Goal: Transaction & Acquisition: Purchase product/service

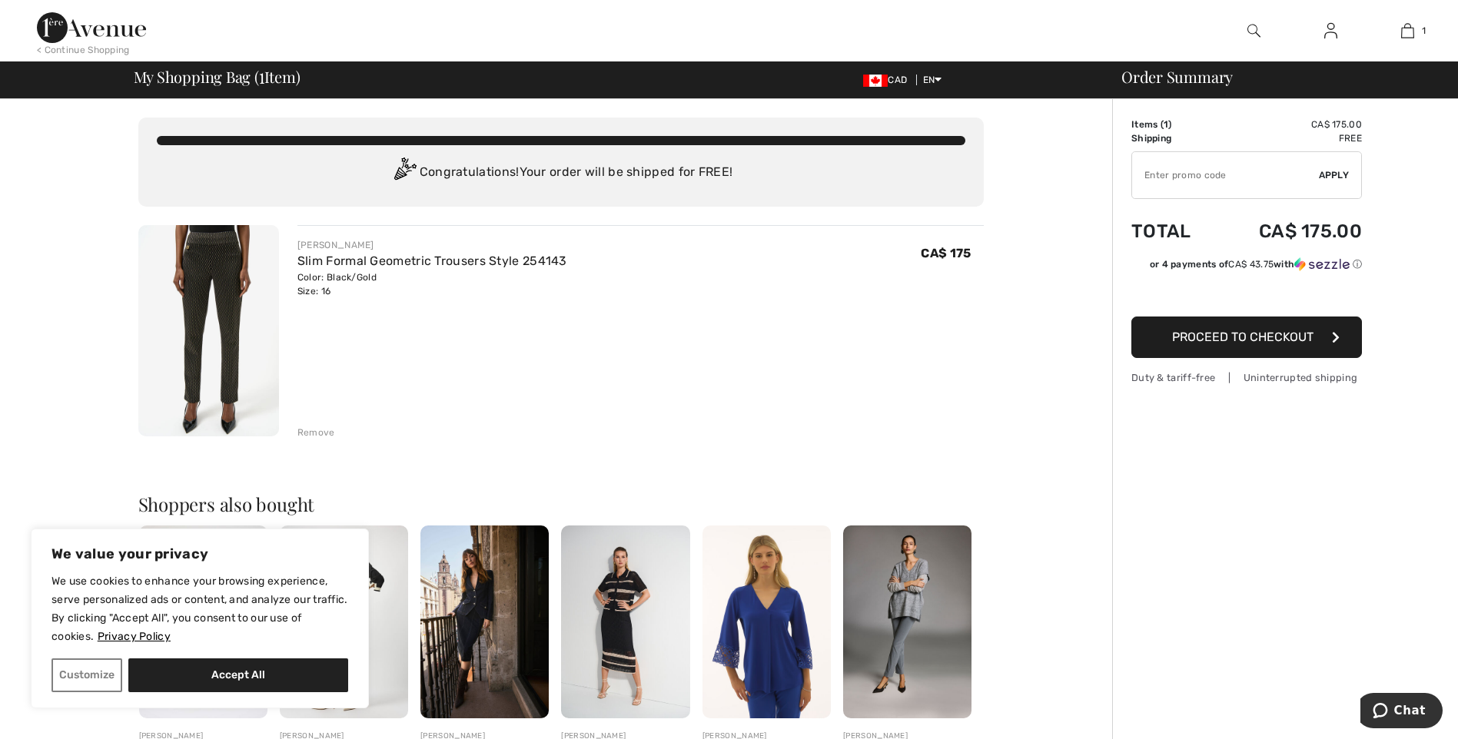
click at [1289, 333] on span "Proceed to Checkout" at bounding box center [1242, 337] width 141 height 15
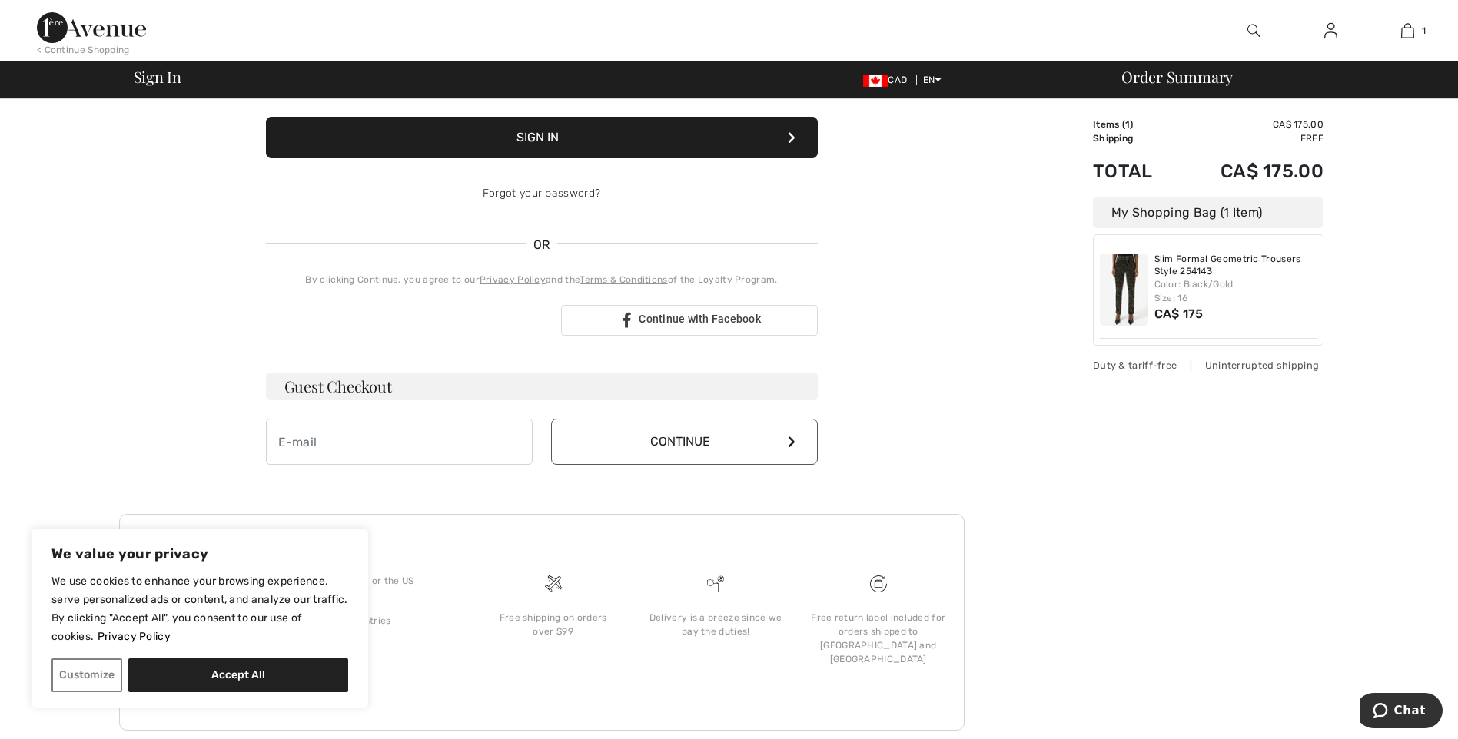
scroll to position [226, 0]
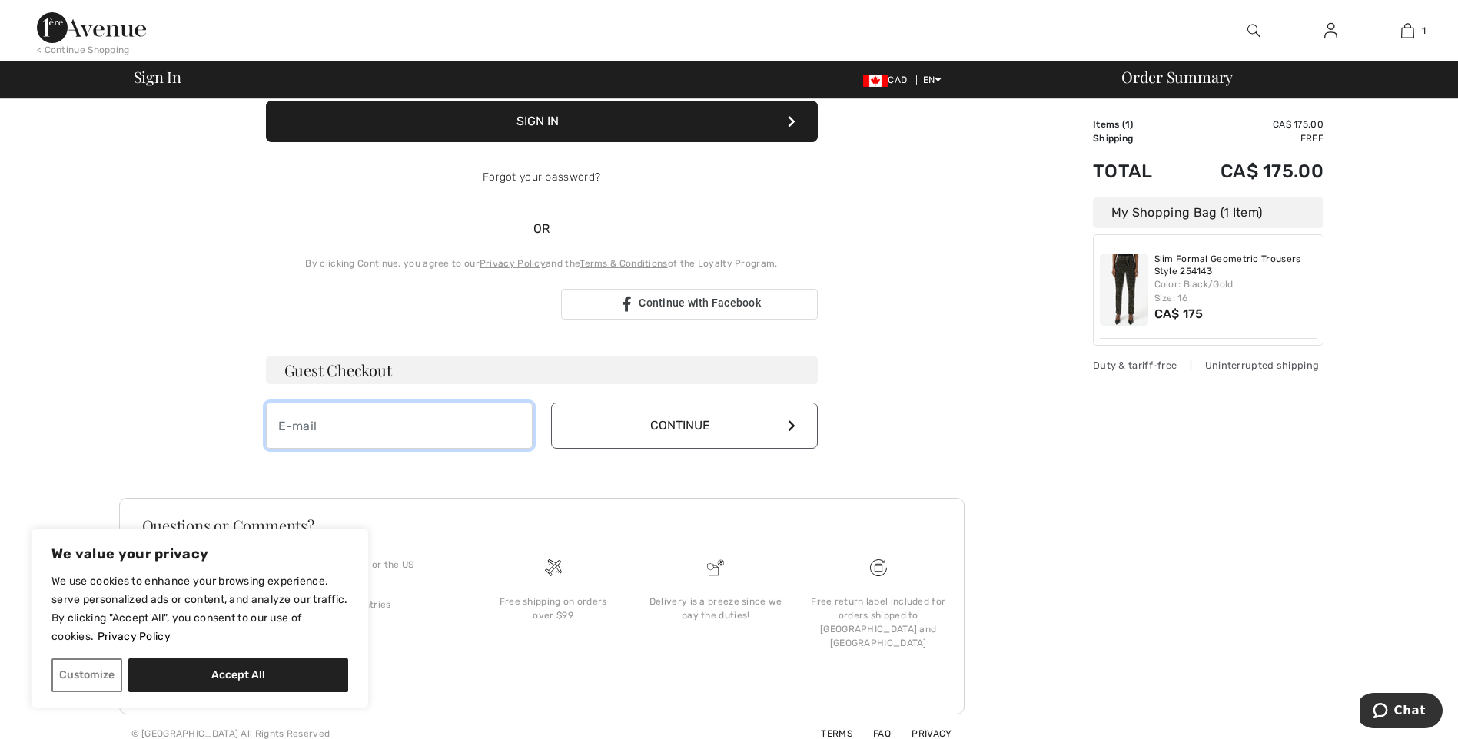
click at [294, 424] on input "email" at bounding box center [399, 426] width 267 height 46
type input "[EMAIL_ADDRESS][PERSON_NAME][DOMAIN_NAME]"
click at [792, 425] on icon at bounding box center [792, 426] width 8 height 12
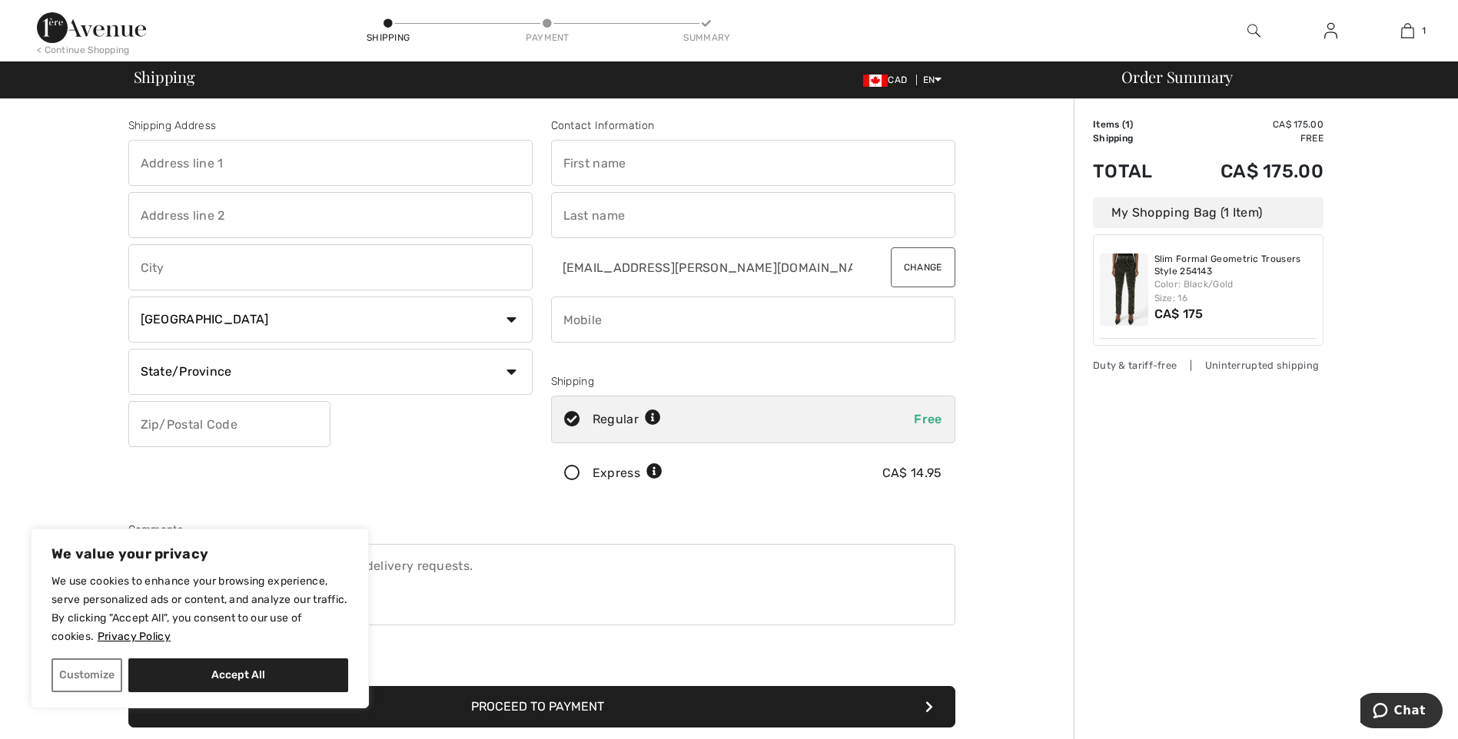
click at [236, 161] on input "text" at bounding box center [330, 163] width 404 height 46
type input "70 Mt Kidd Gdns SE"
type input "Calgary"
select select "AB"
type input "T2Z 2Z5"
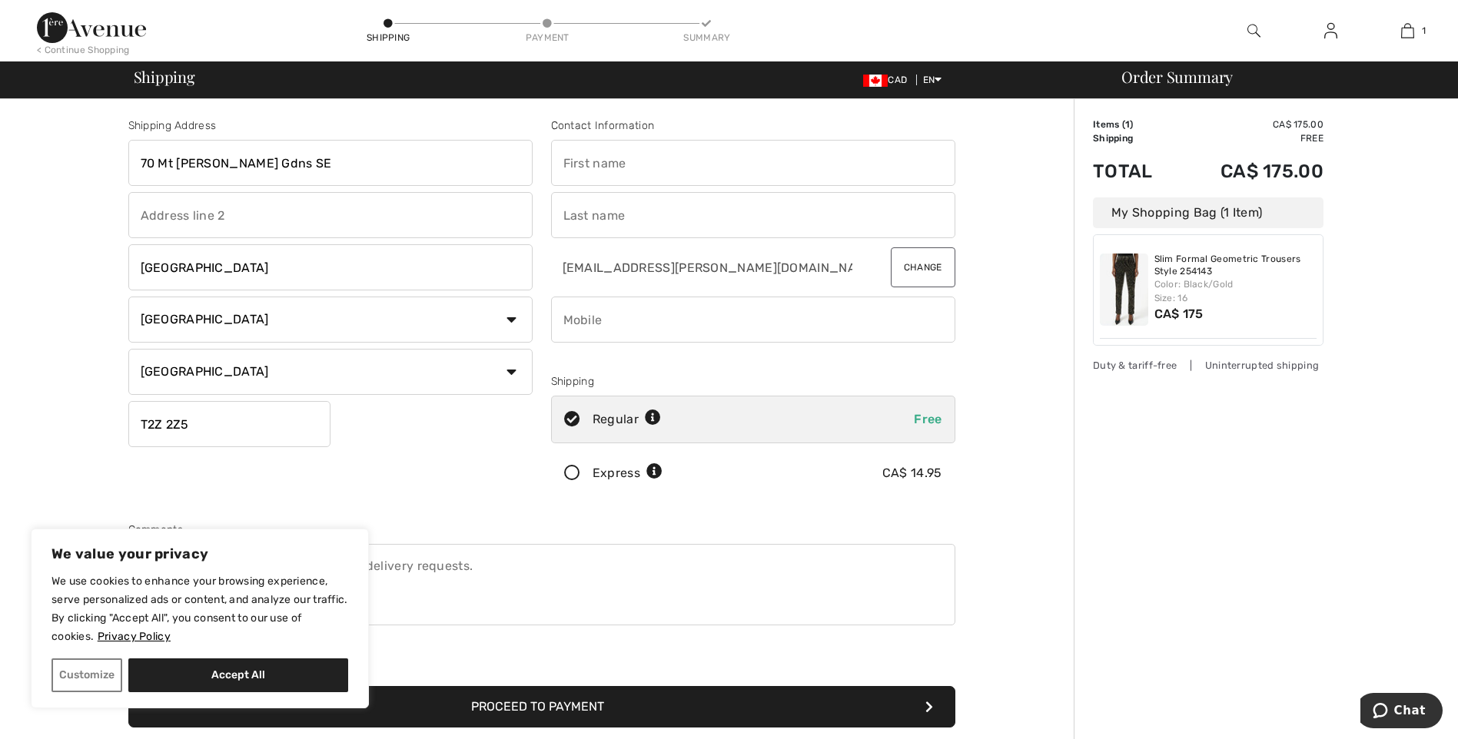
type input "Heather"
type input "Peddie"
type input "4038606697"
type input "T2Z2Z5"
click at [568, 469] on icon at bounding box center [572, 474] width 41 height 16
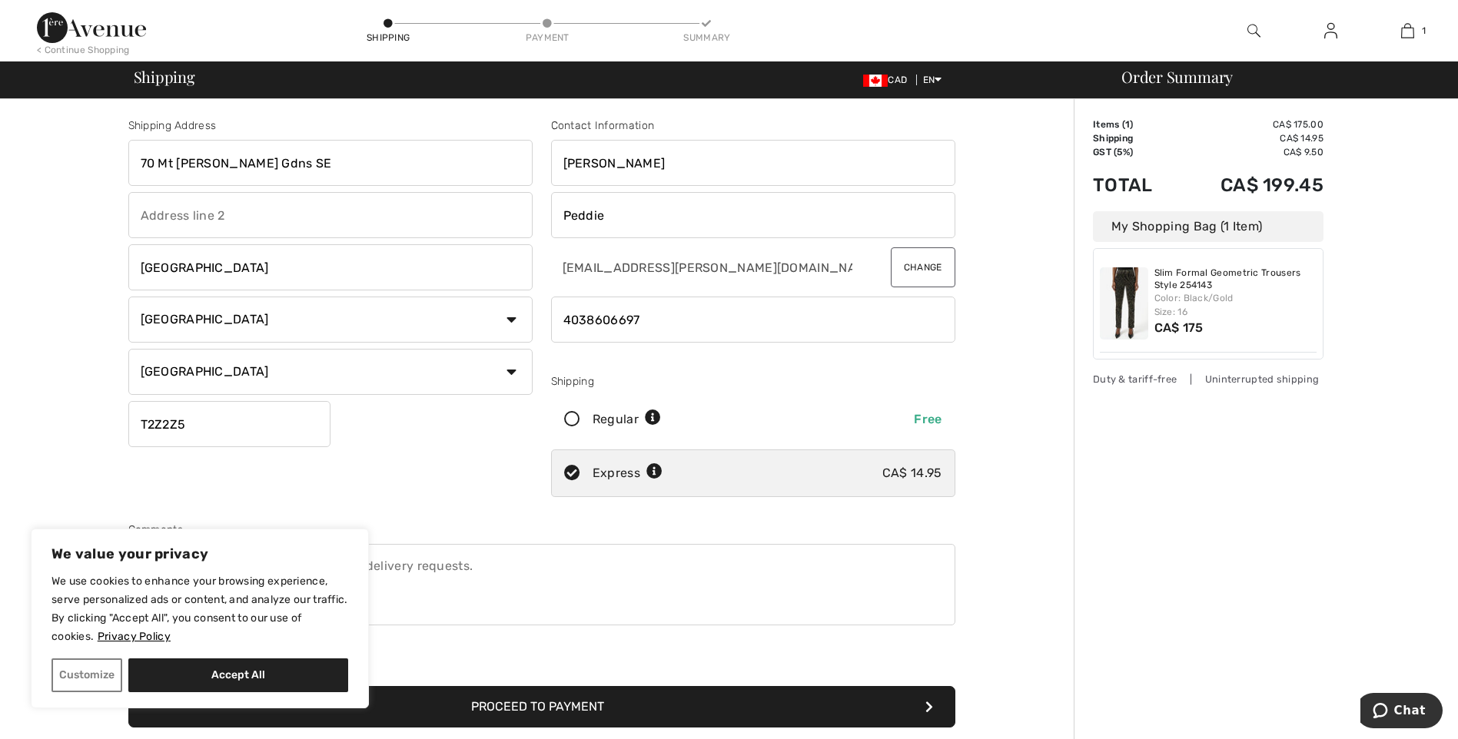
click at [924, 705] on button "Proceed to Payment" at bounding box center [541, 706] width 827 height 41
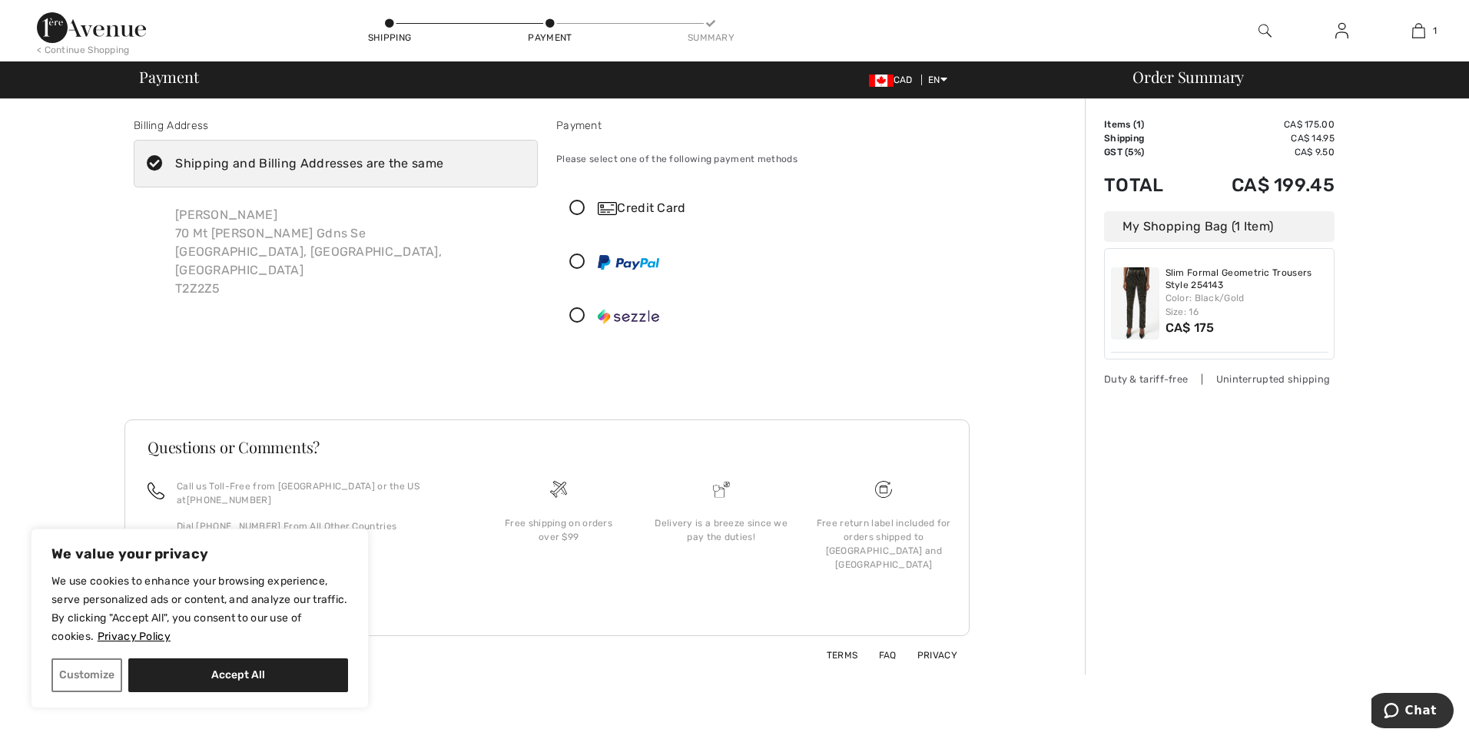
click at [576, 205] on icon at bounding box center [577, 209] width 41 height 16
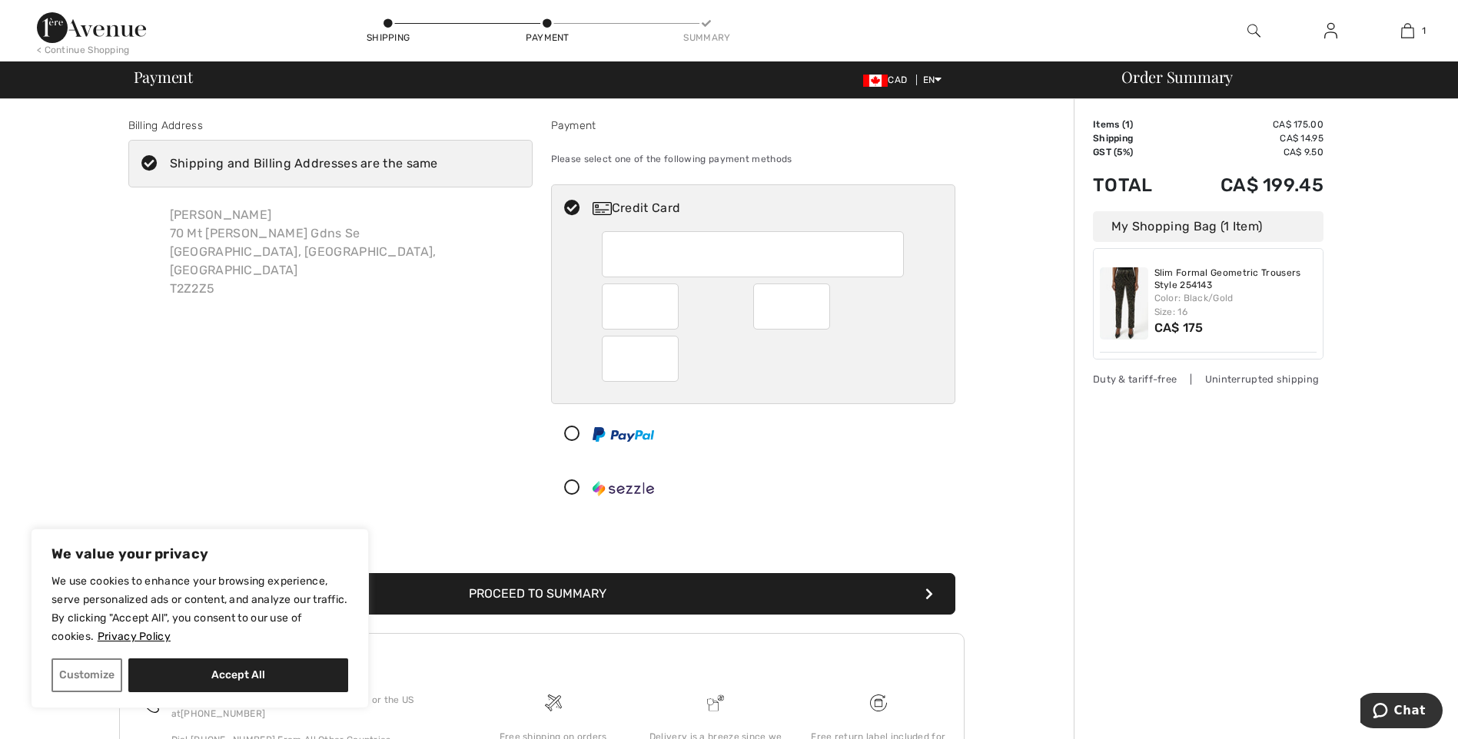
click at [925, 594] on icon "submit" at bounding box center [929, 594] width 8 height 12
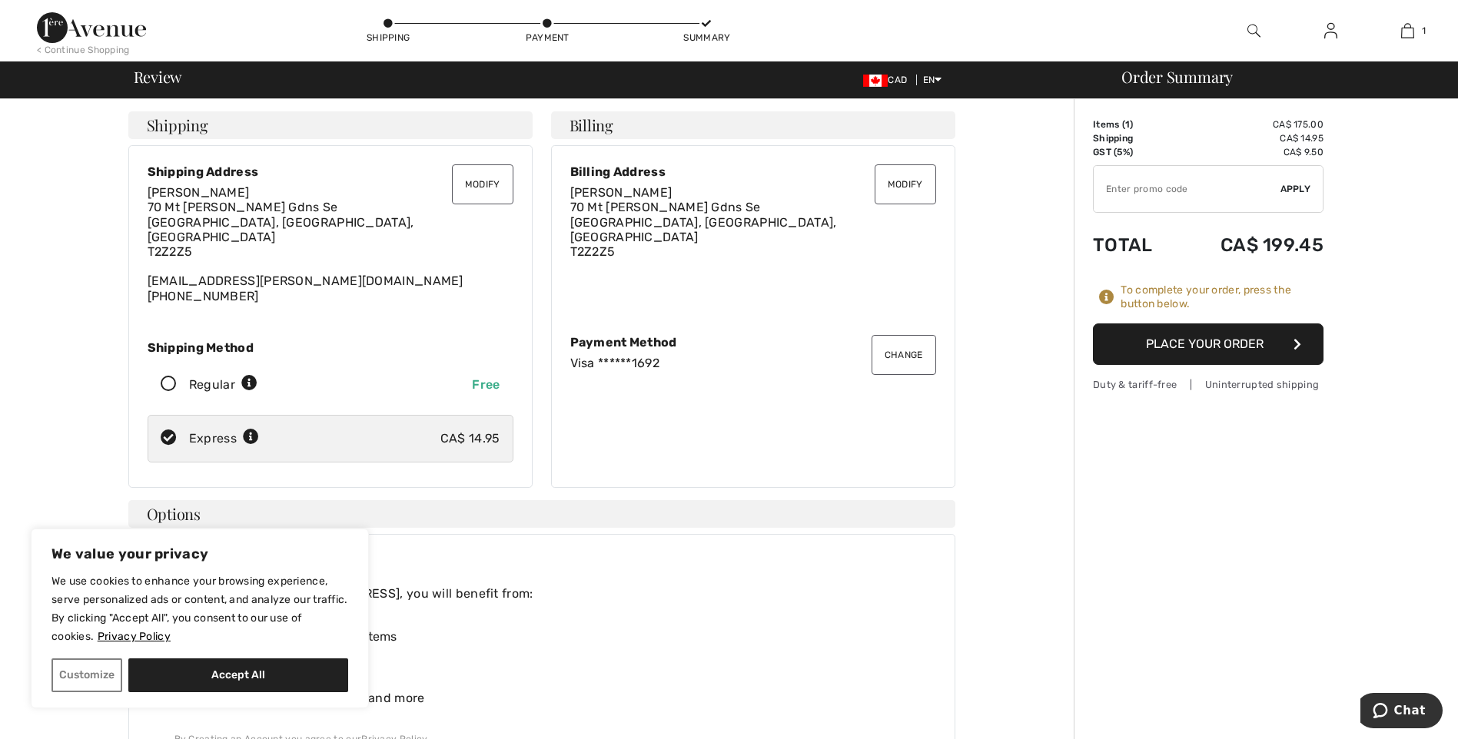
click at [1199, 340] on button "Place Your Order" at bounding box center [1208, 343] width 231 height 41
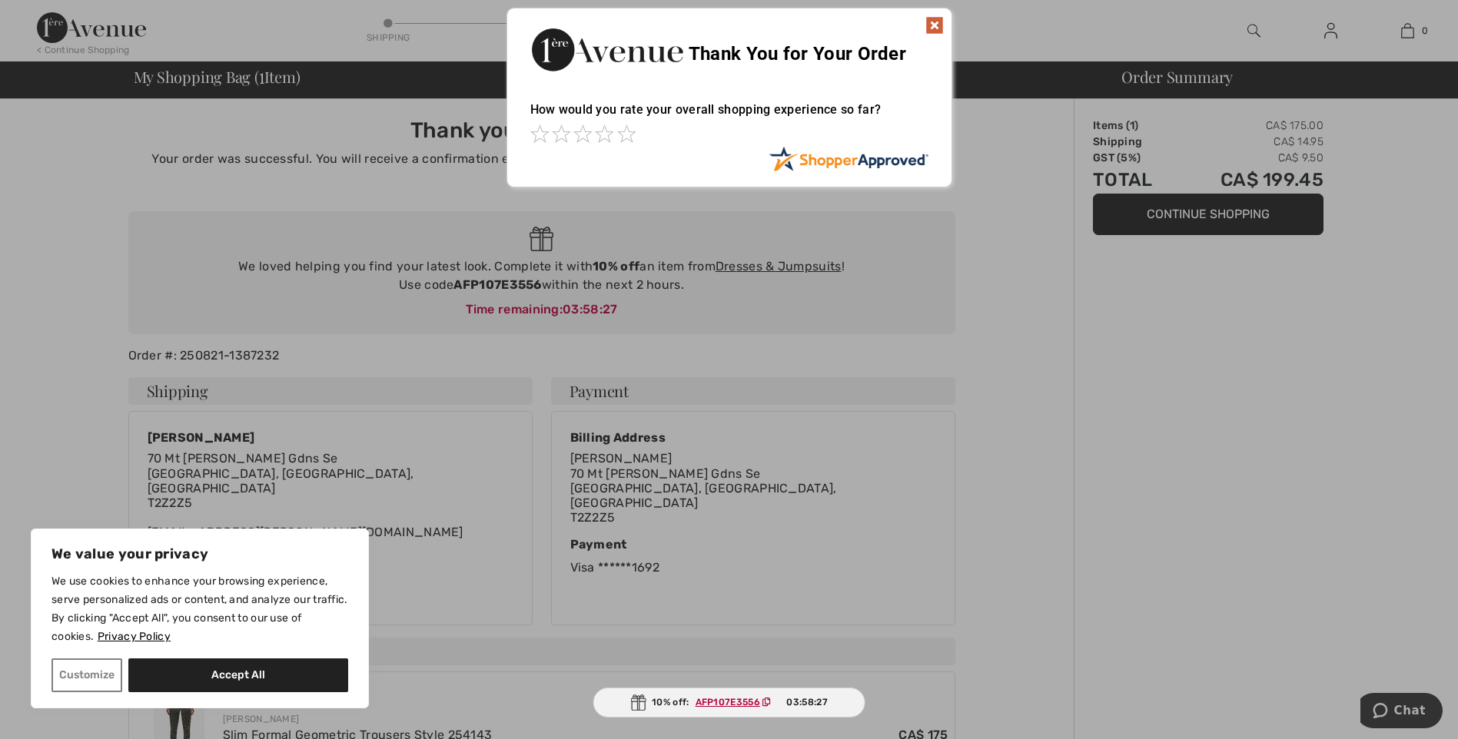
click at [930, 23] on img at bounding box center [934, 25] width 18 height 18
